Goal: Task Accomplishment & Management: Manage account settings

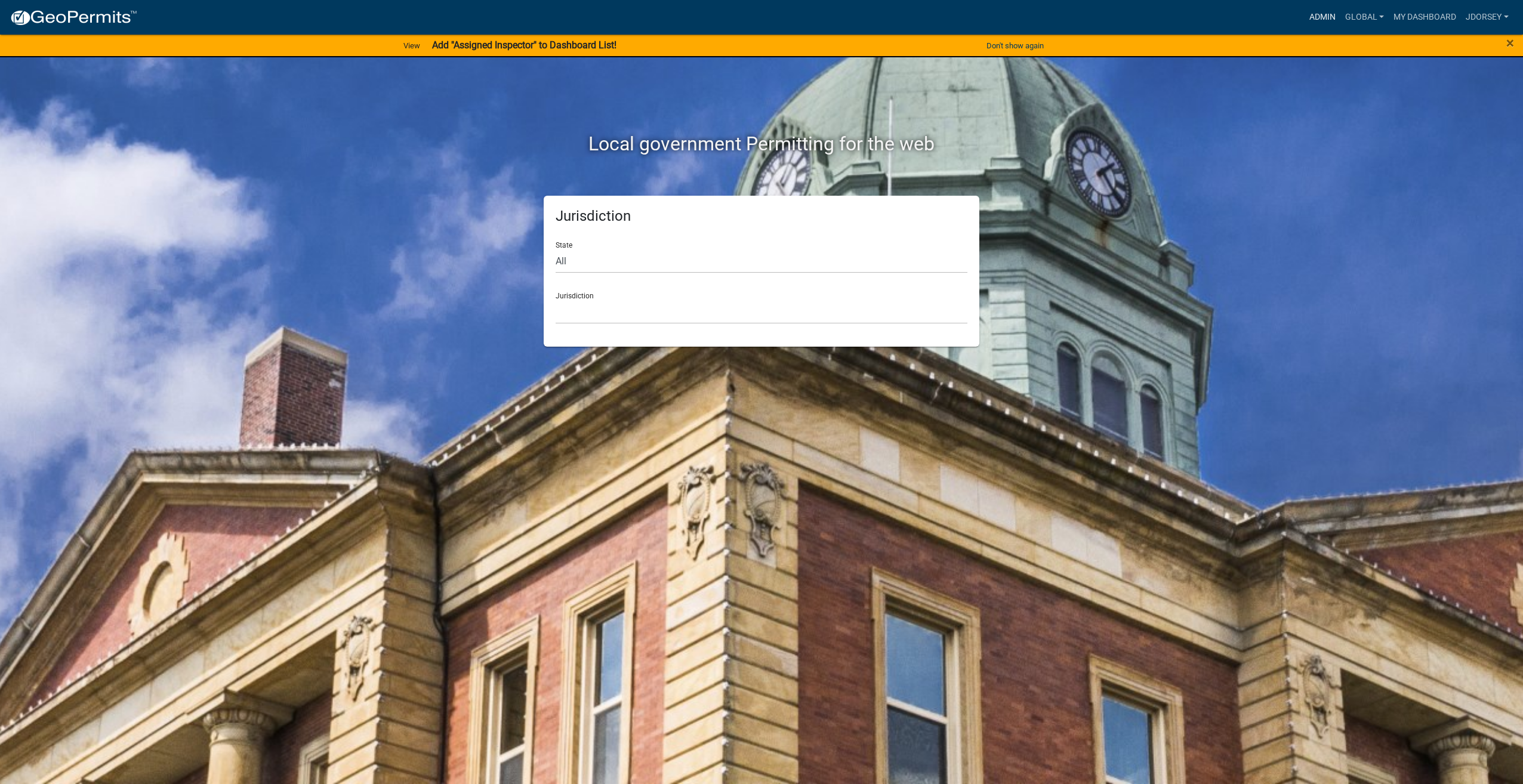
click at [1323, 20] on link "Admin" at bounding box center [1323, 17] width 36 height 23
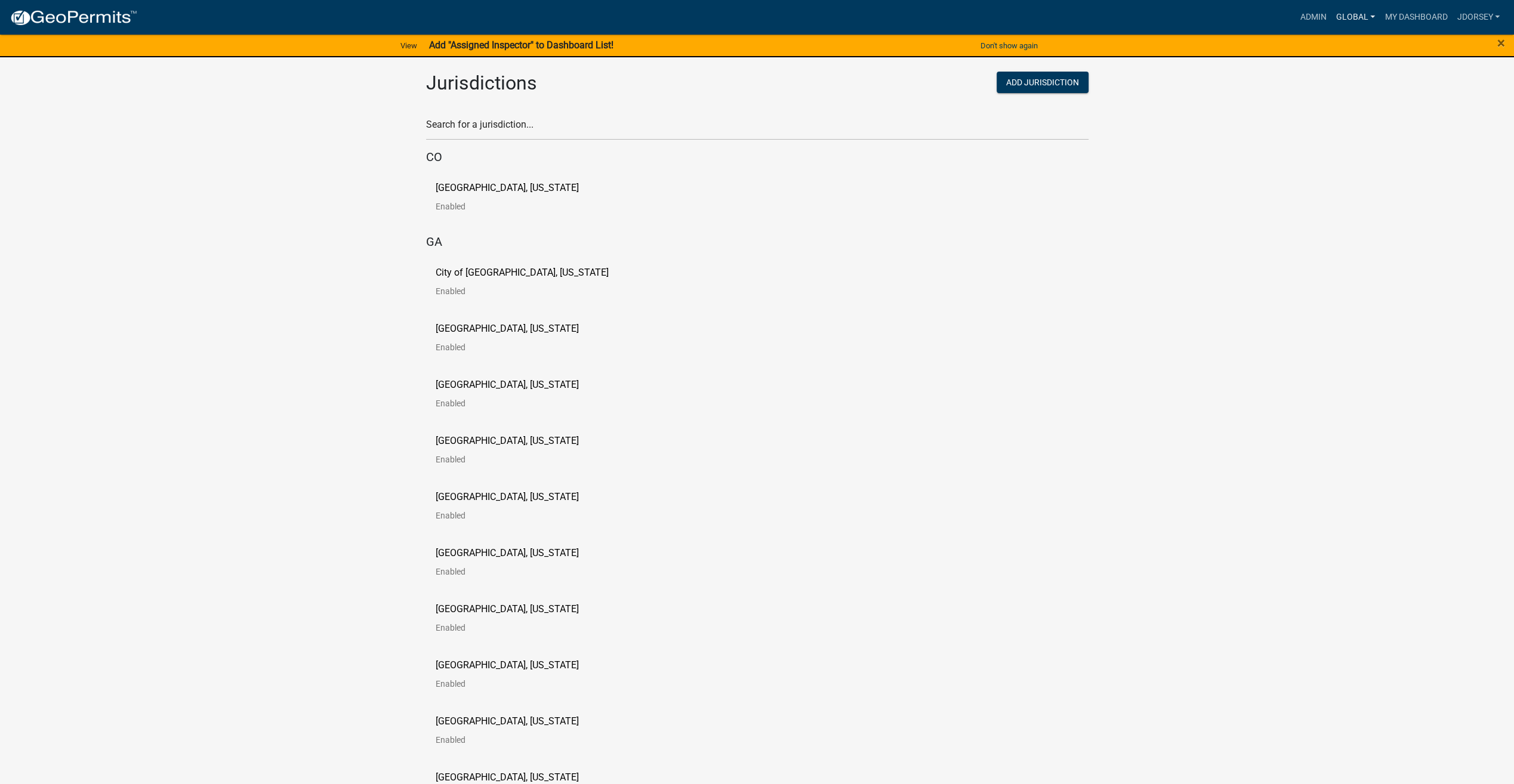
click at [1350, 20] on link "Global" at bounding box center [1356, 17] width 49 height 23
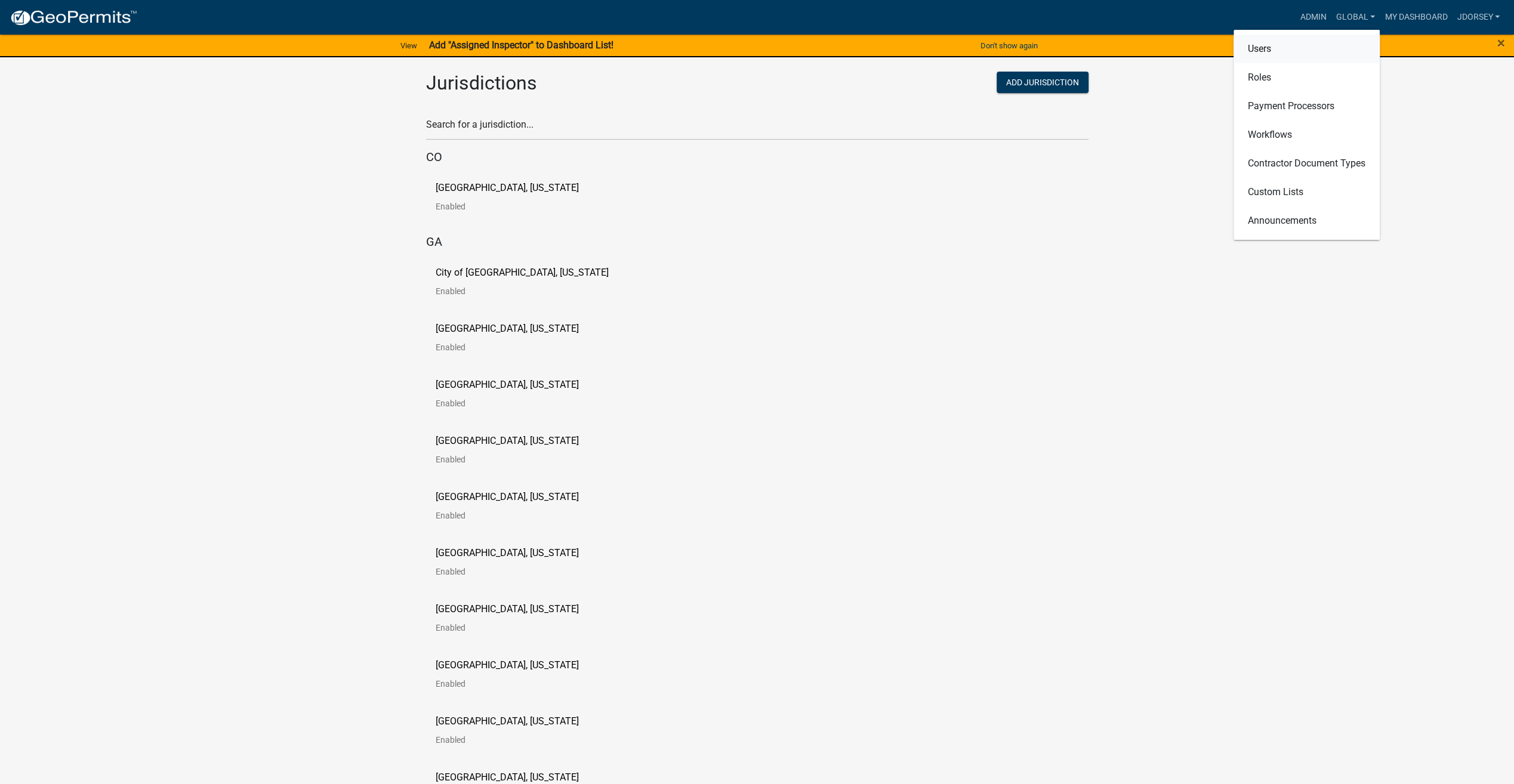
click at [1291, 49] on link "Users" at bounding box center [1306, 49] width 146 height 29
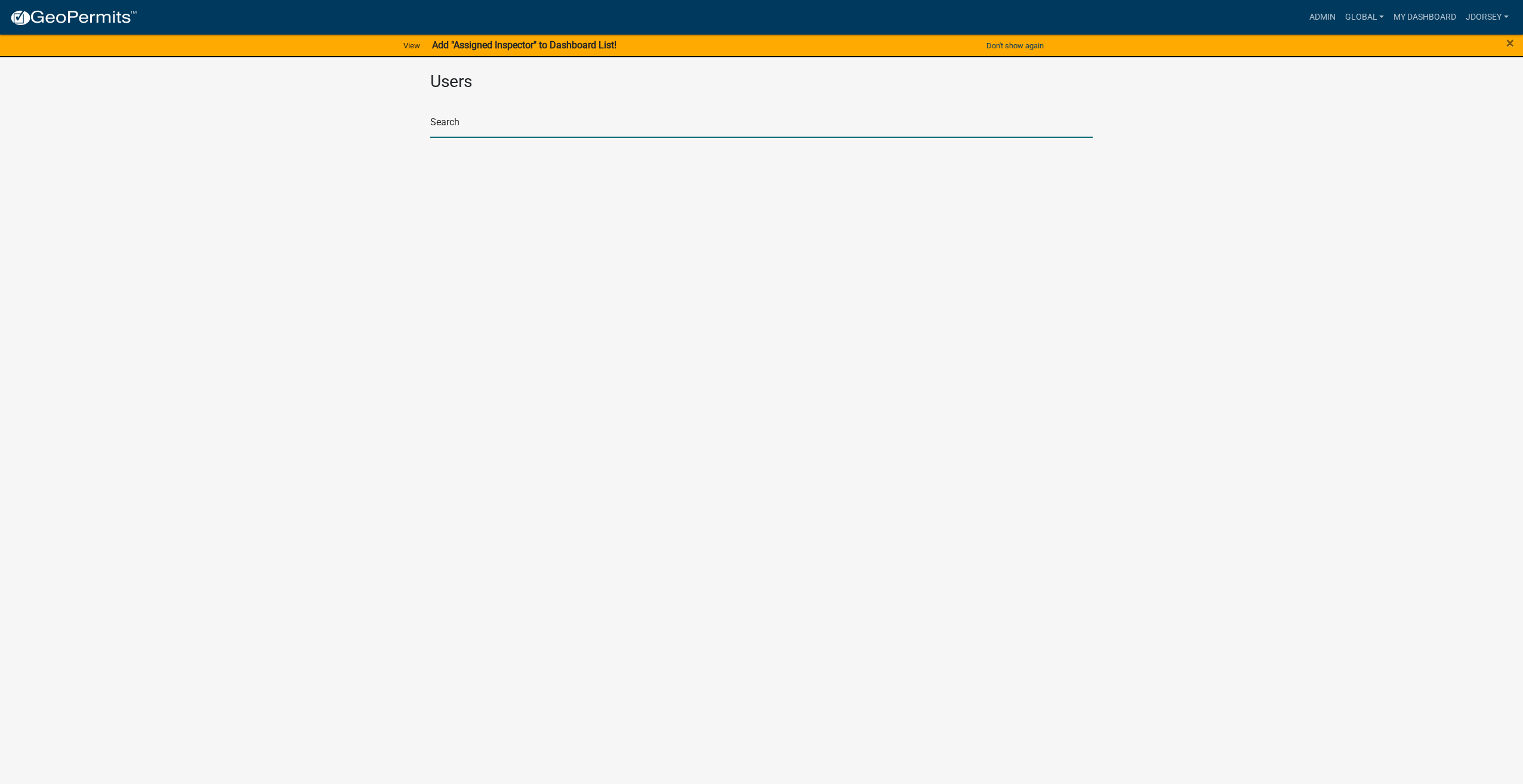
click at [521, 133] on input "text" at bounding box center [762, 125] width 662 height 24
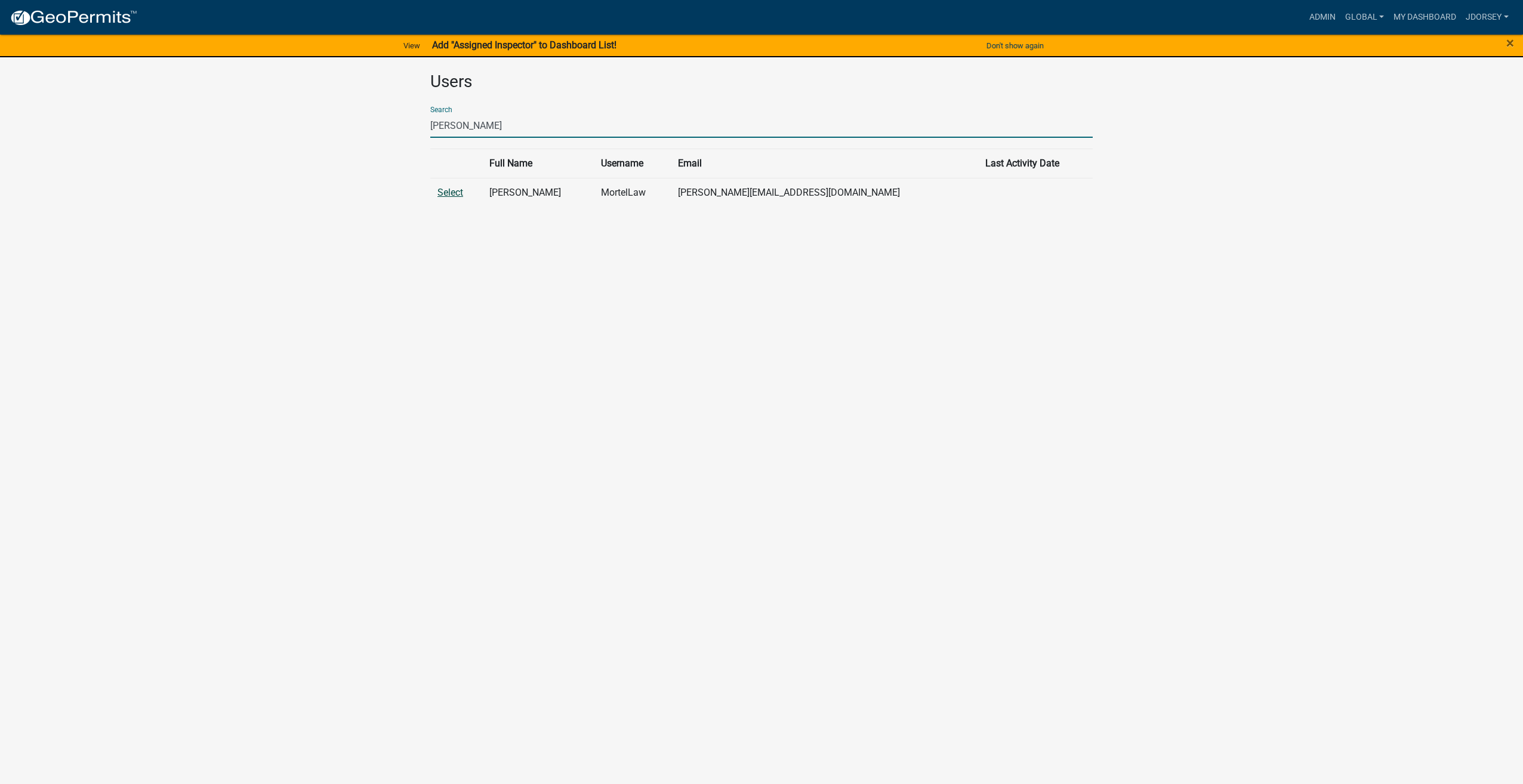
type input "[PERSON_NAME]"
click at [446, 194] on link "Select" at bounding box center [450, 192] width 26 height 11
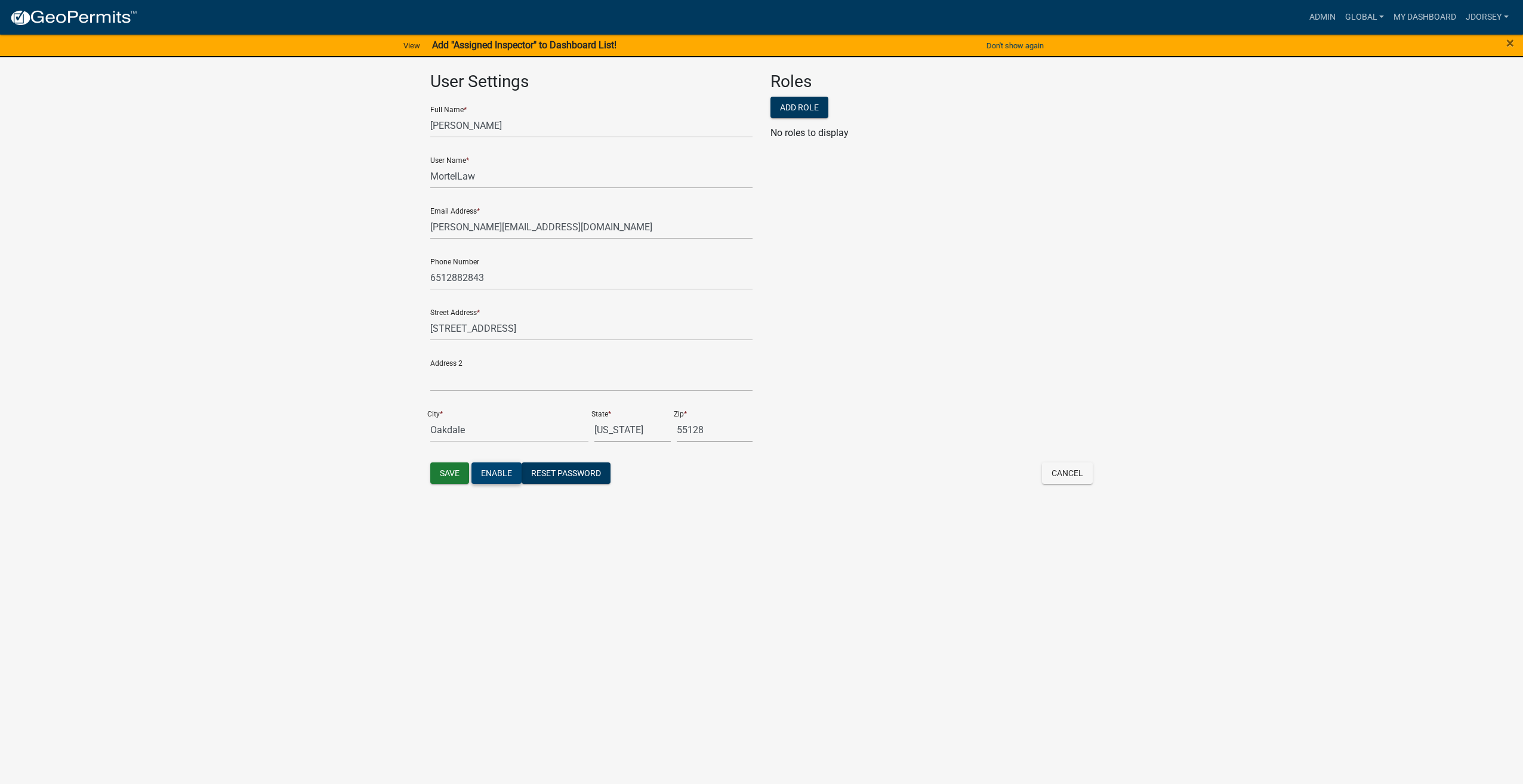
click at [494, 475] on button "Enable" at bounding box center [496, 473] width 50 height 22
